Goal: Information Seeking & Learning: Learn about a topic

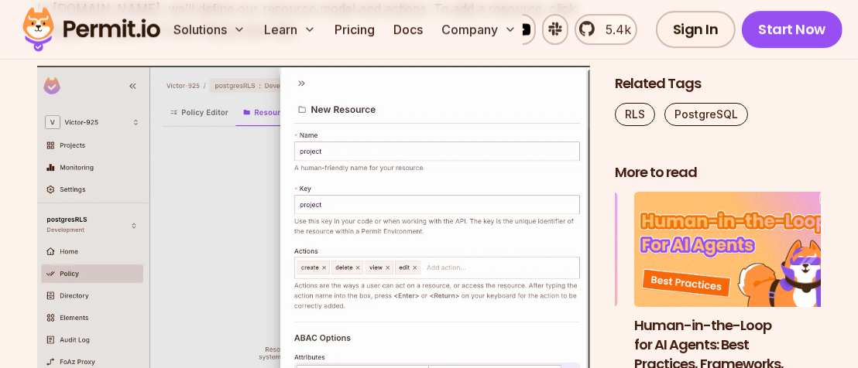
scroll to position [8359, 0]
drag, startPoint x: 251, startPoint y: 285, endPoint x: 285, endPoint y: 287, distance: 34.1
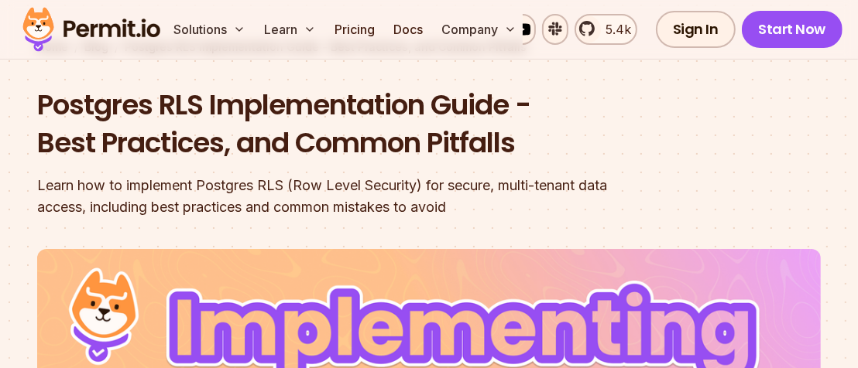
scroll to position [0, 0]
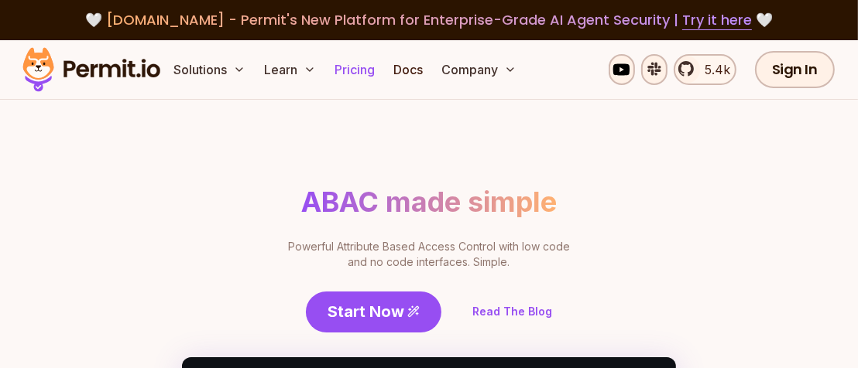
click at [374, 57] on link "Pricing" at bounding box center [354, 69] width 53 height 31
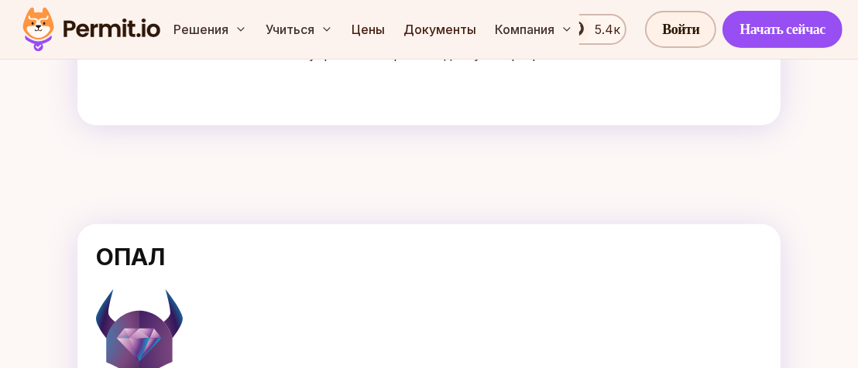
scroll to position [481, 0]
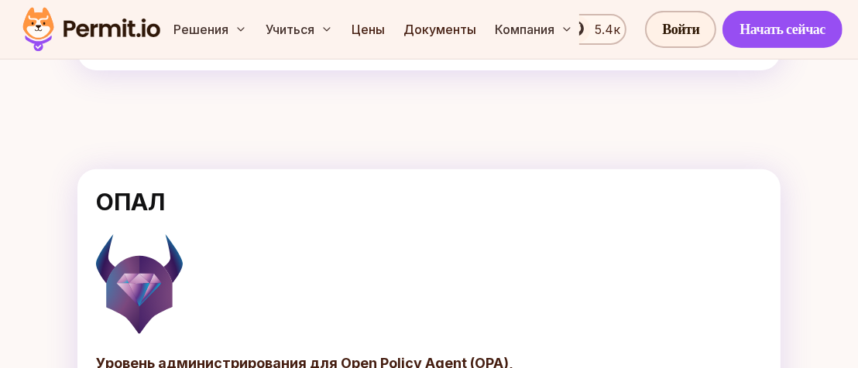
drag, startPoint x: 328, startPoint y: 329, endPoint x: 591, endPoint y: 334, distance: 262.4
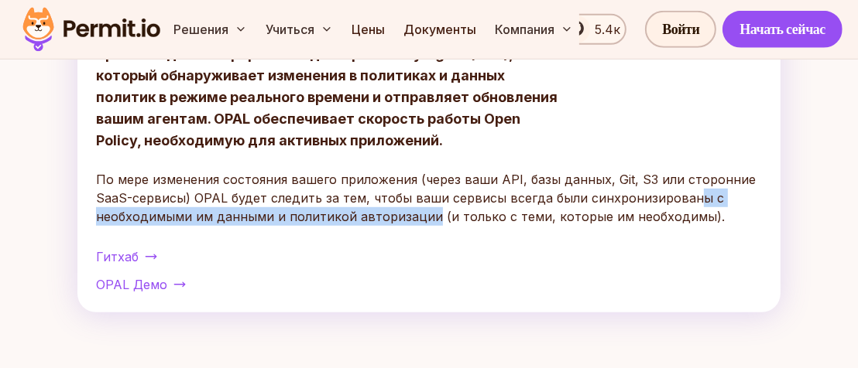
scroll to position [945, 0]
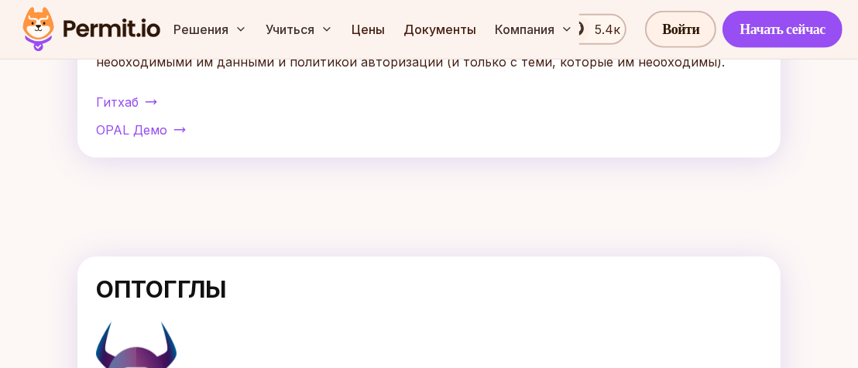
drag, startPoint x: 359, startPoint y: 267, endPoint x: 530, endPoint y: 269, distance: 171.1
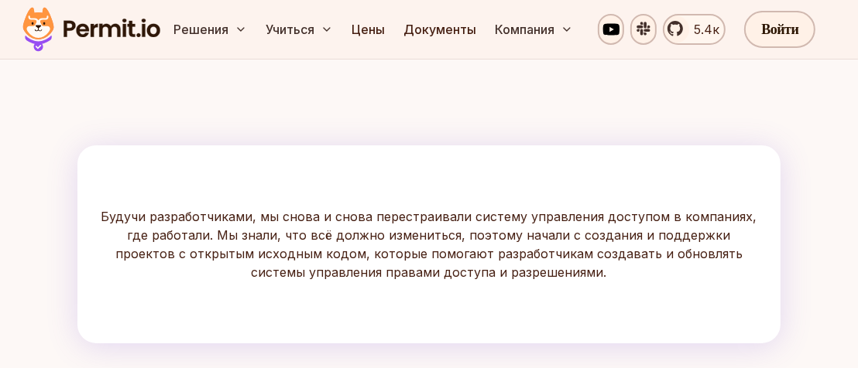
scroll to position [0, 0]
